Goal: Transaction & Acquisition: Book appointment/travel/reservation

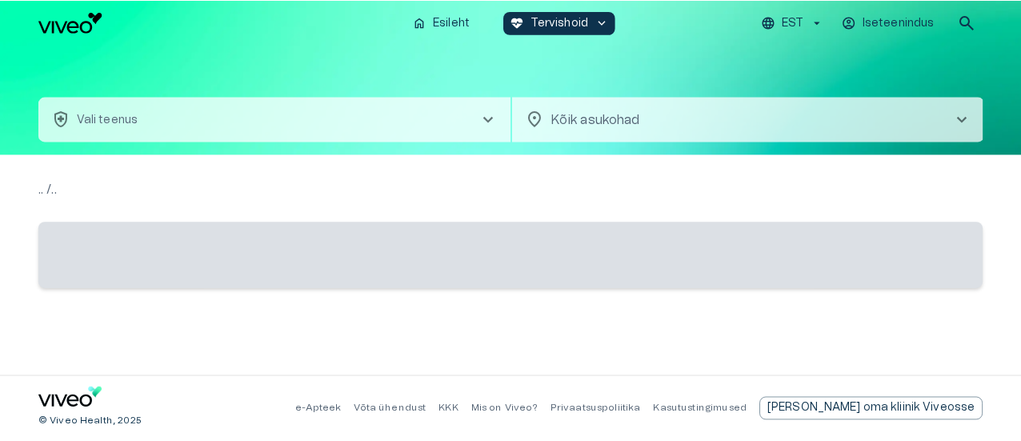
scroll to position [224, 0]
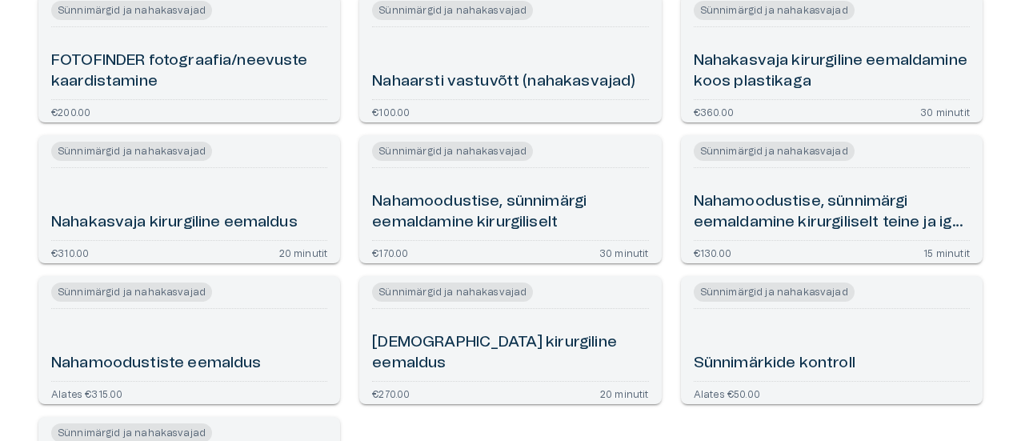
click at [869, 431] on div "Sünnimärgid ja nahakasvajad FOTOFINDER fotograafia/neevuste kaardistamine €200.…" at bounding box center [501, 263] width 964 height 563
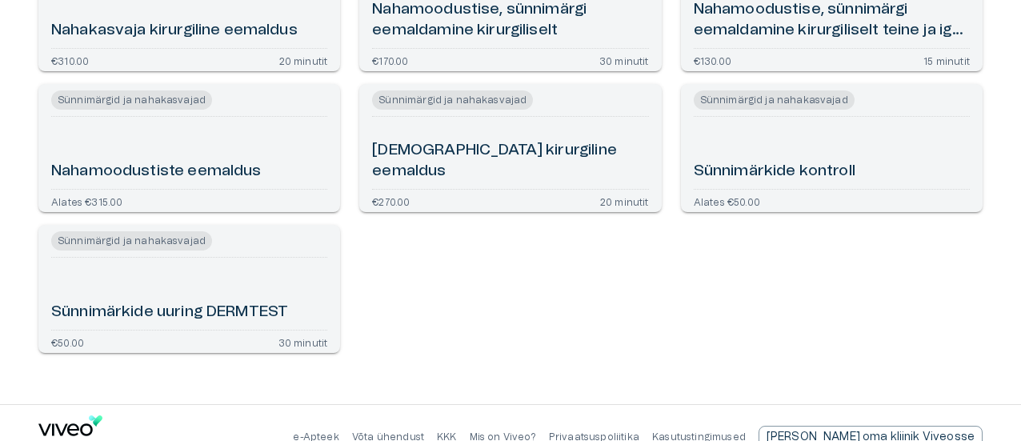
scroll to position [384, 0]
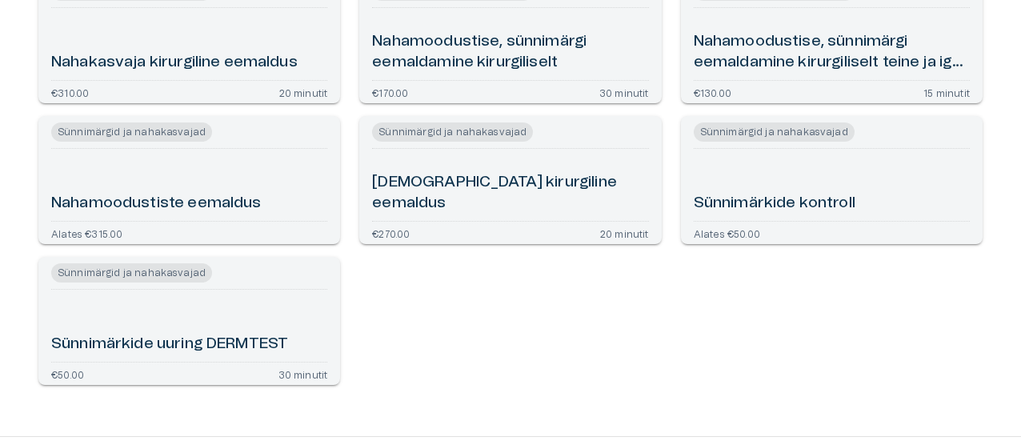
click at [850, 198] on h6 "Sünnimärkide kontroll" at bounding box center [775, 204] width 162 height 22
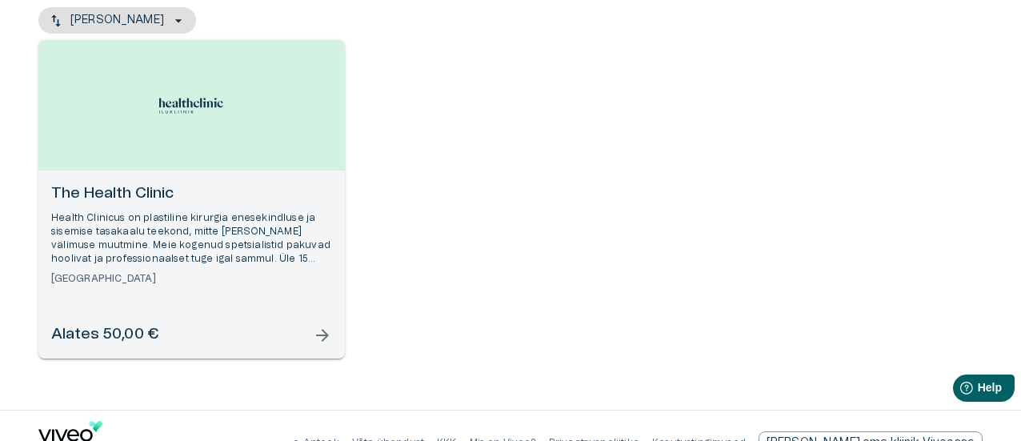
scroll to position [200, 0]
click at [327, 334] on span "arrow_forward" at bounding box center [322, 333] width 19 height 19
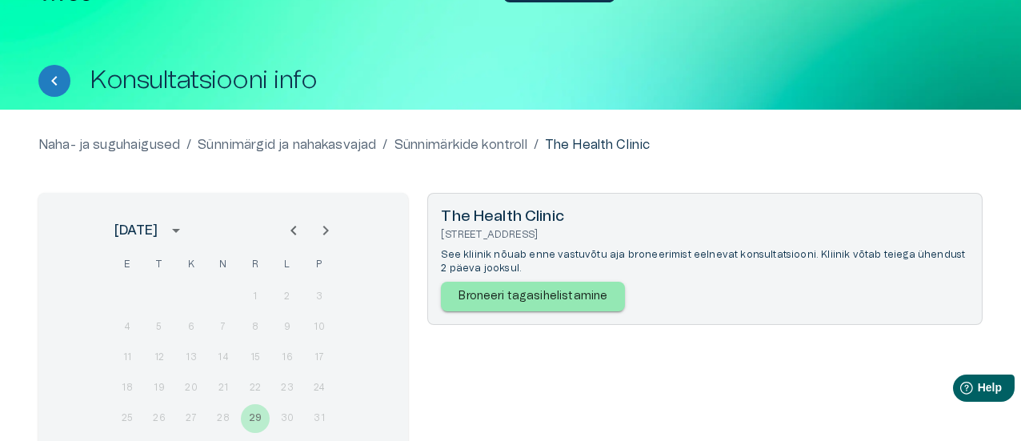
scroll to position [64, 0]
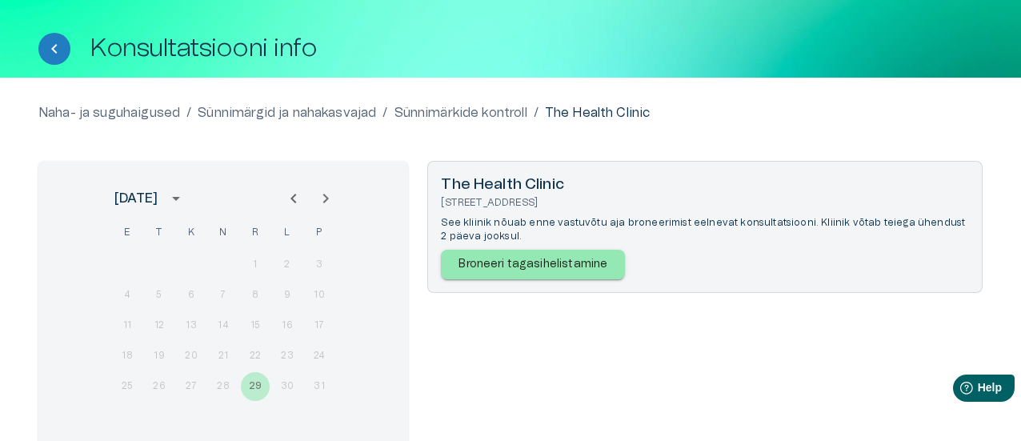
click at [327, 198] on icon "Next month" at bounding box center [325, 198] width 19 height 19
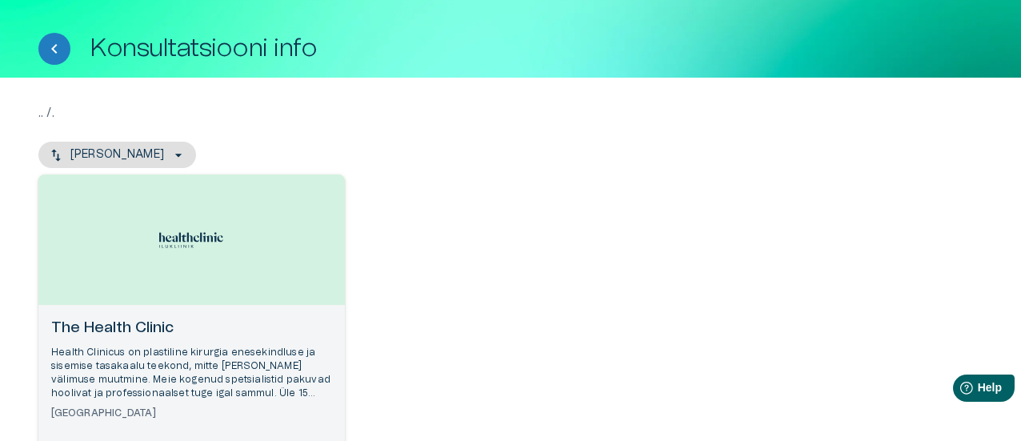
scroll to position [232, 0]
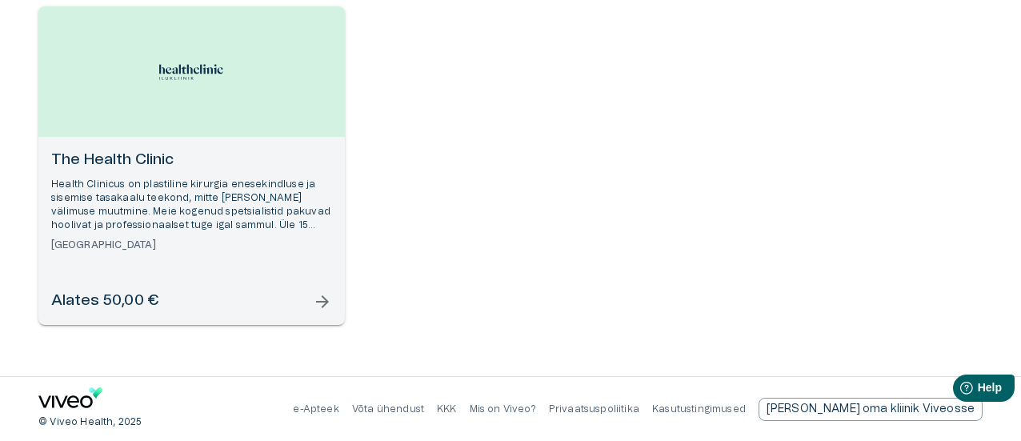
scroll to position [444, 0]
